Goal: Transaction & Acquisition: Subscribe to service/newsletter

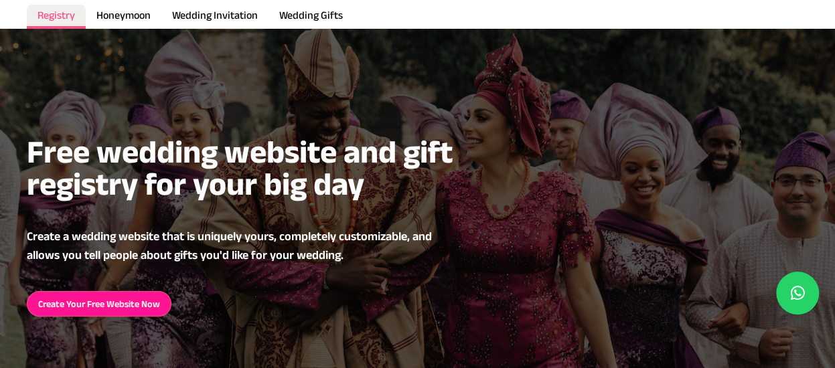
scroll to position [80, 0]
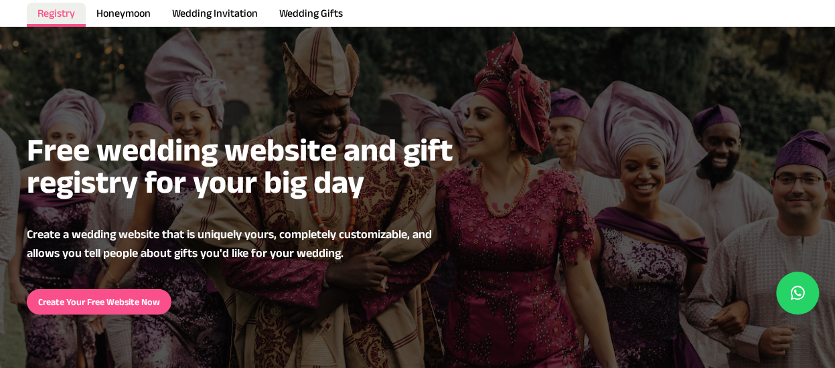
click at [123, 298] on link "Create Your Free Website Now" at bounding box center [99, 301] width 145 height 25
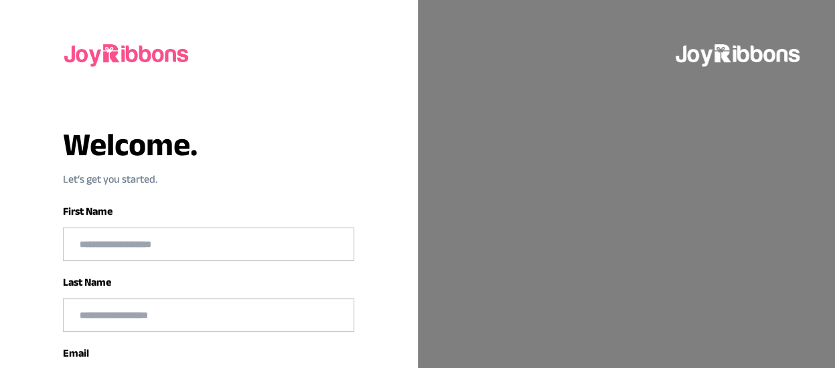
click at [170, 229] on input "text" at bounding box center [209, 244] width 290 height 32
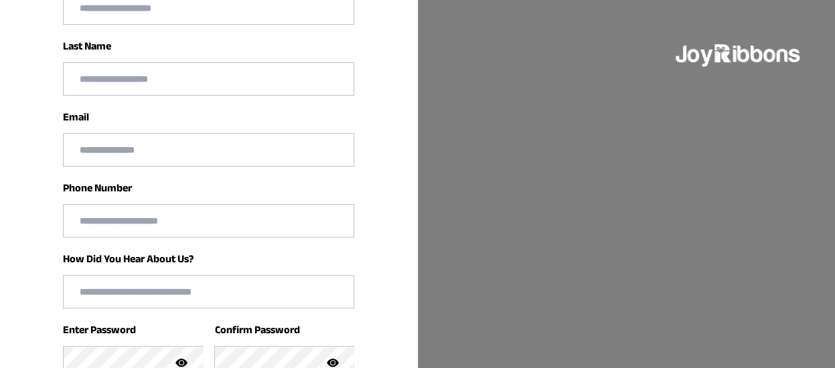
scroll to position [237, 0]
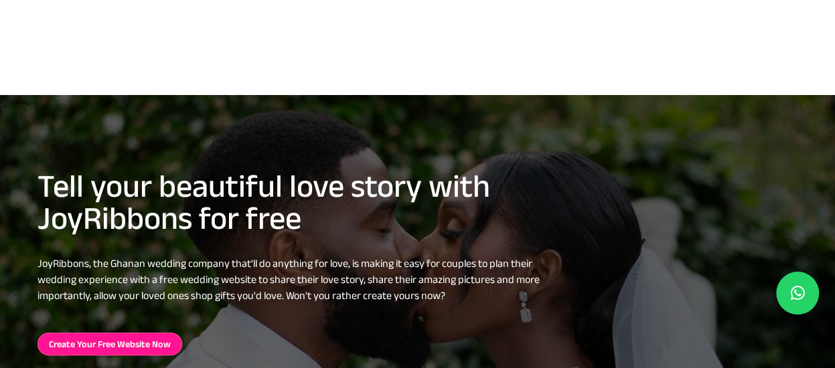
scroll to position [846, 0]
